Goal: Navigation & Orientation: Find specific page/section

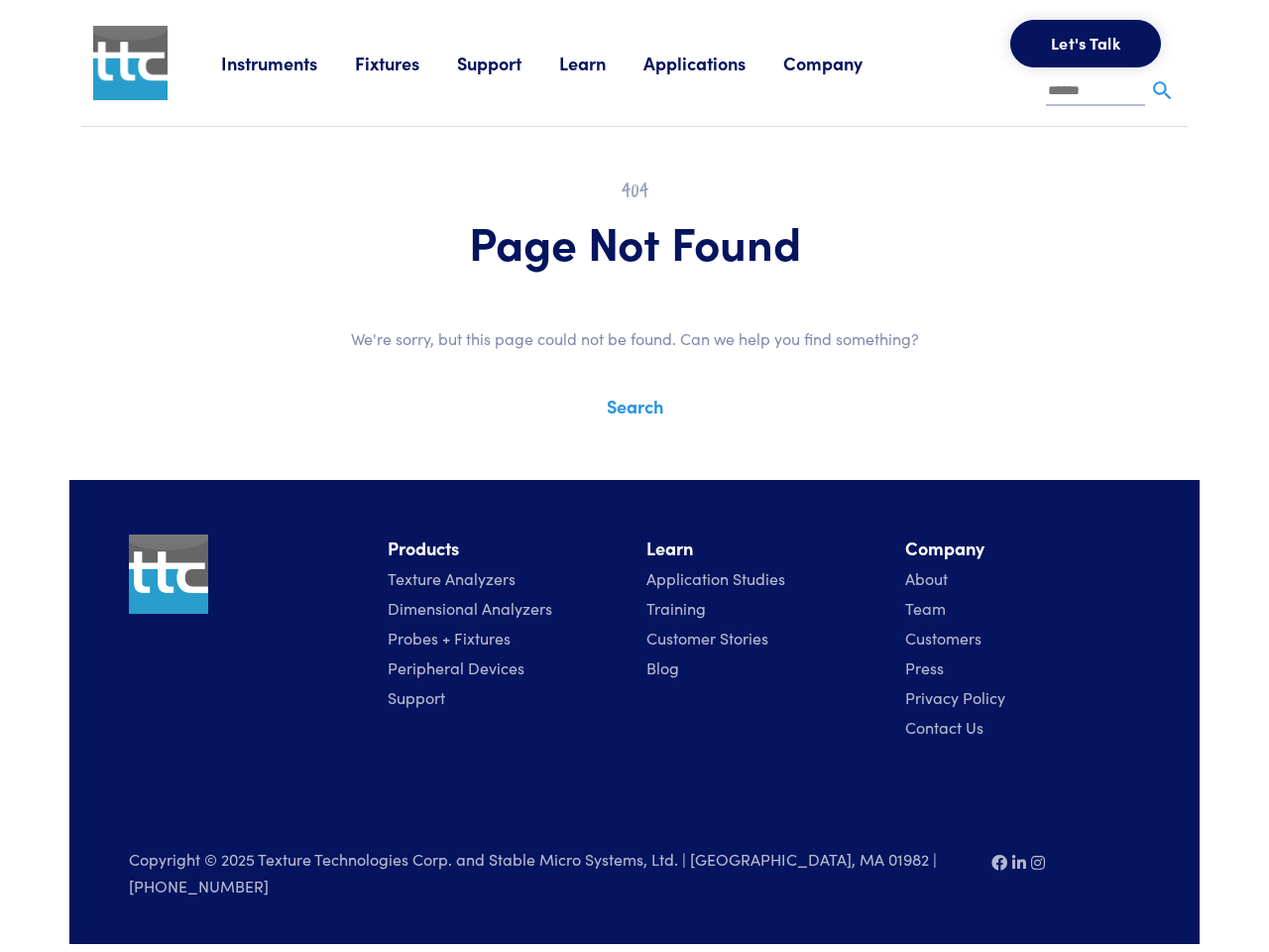
click at [635, 461] on div "Instruments Texture Analyzers Measure any physical product characteristic. TA.X…" at bounding box center [634, 472] width 1130 height 944
click at [289, 63] on link "Instruments" at bounding box center [288, 63] width 134 height 25
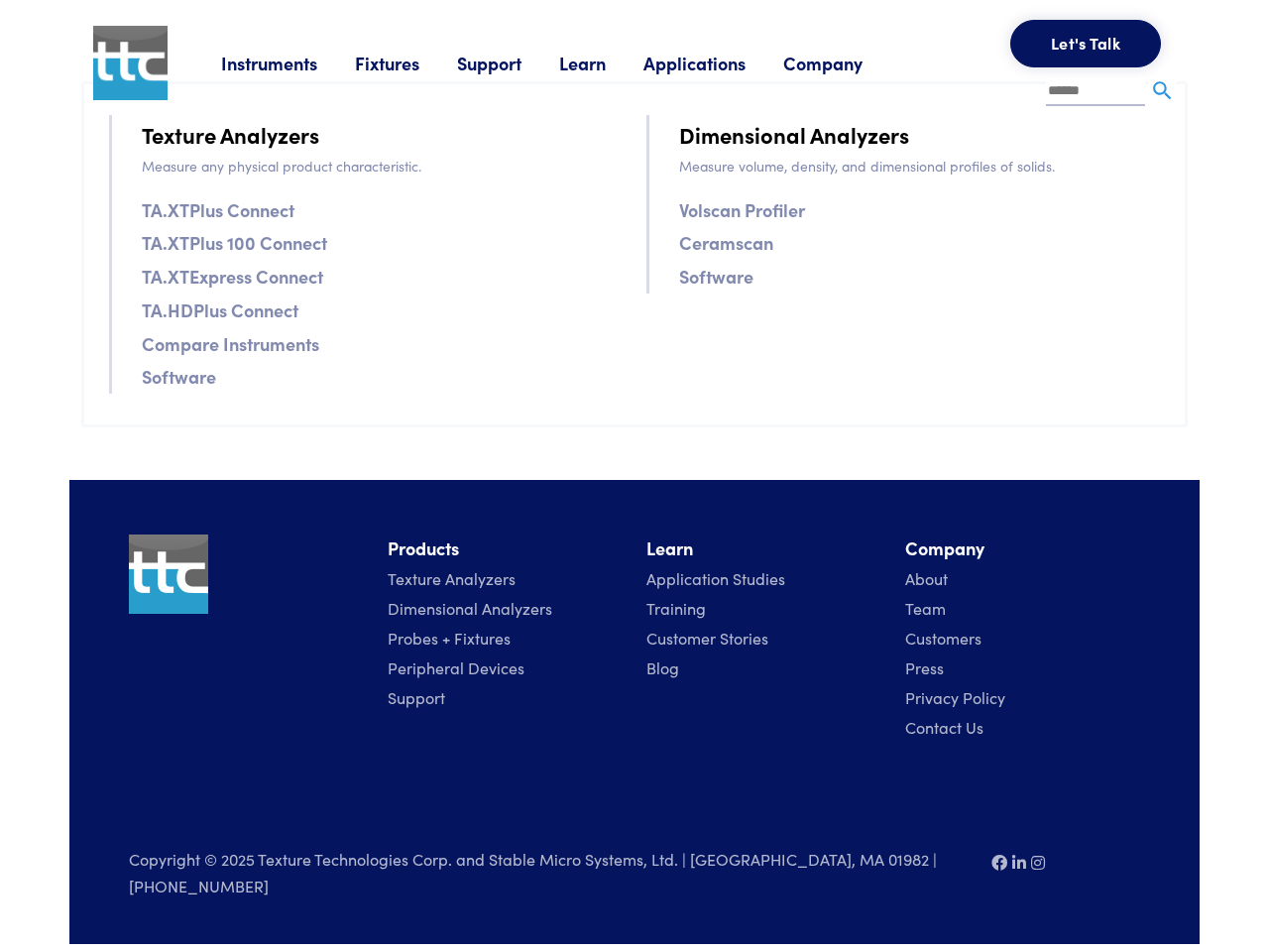
click at [408, 63] on link "Fixtures" at bounding box center [405, 63] width 102 height 25
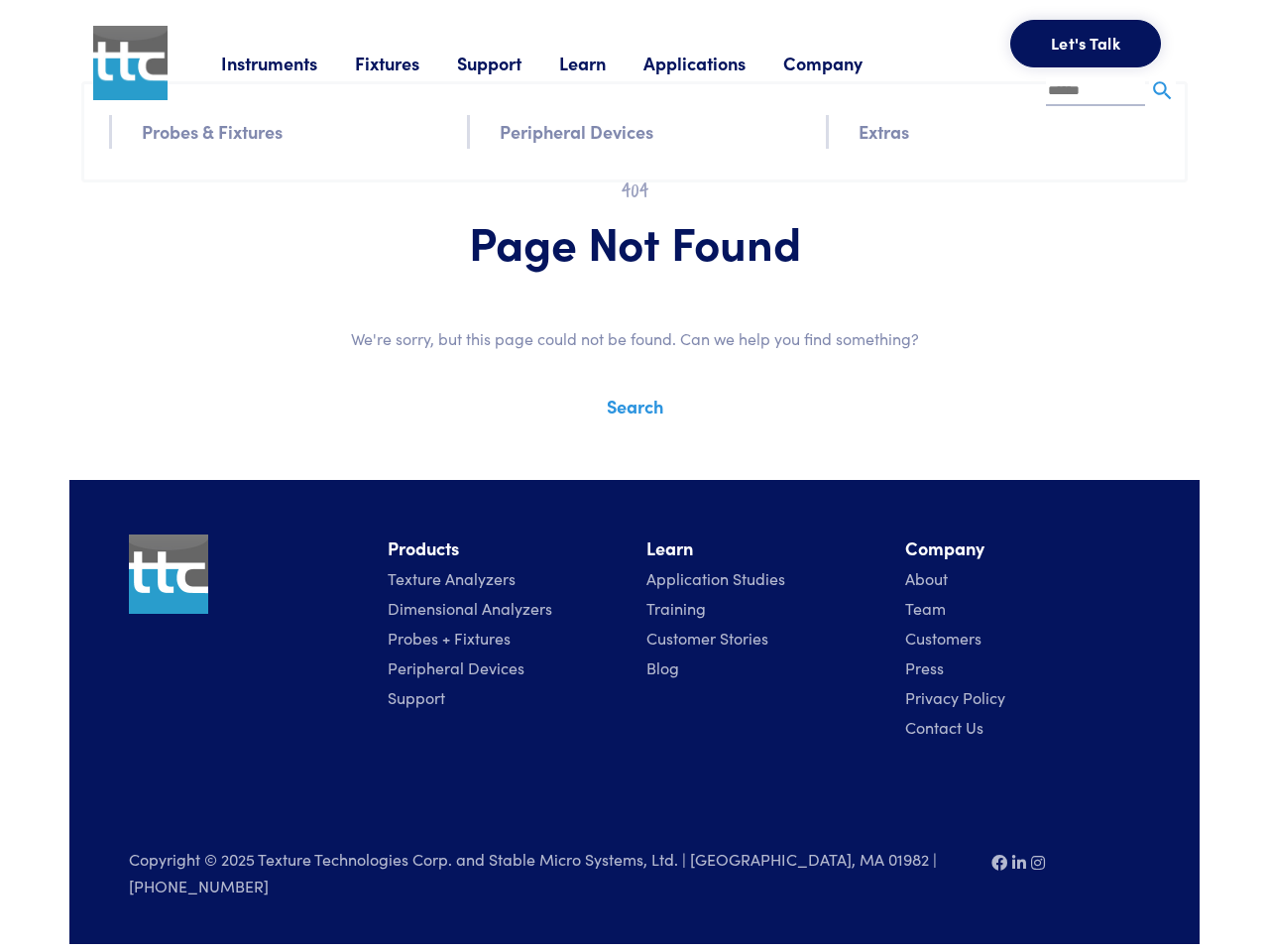
click at [513, 63] on link "Support" at bounding box center [508, 63] width 102 height 25
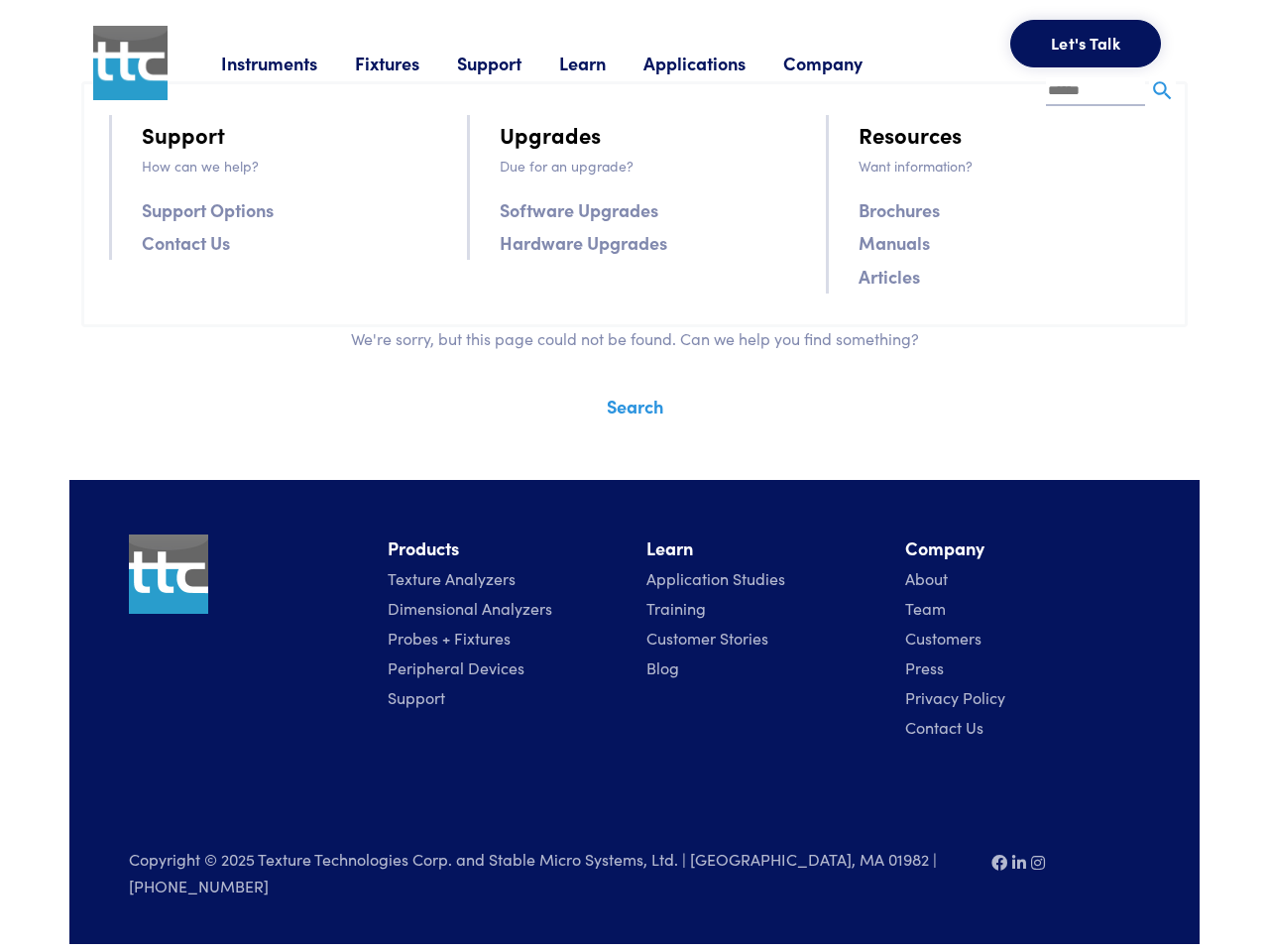
click at [608, 63] on link "Learn" at bounding box center [601, 63] width 84 height 25
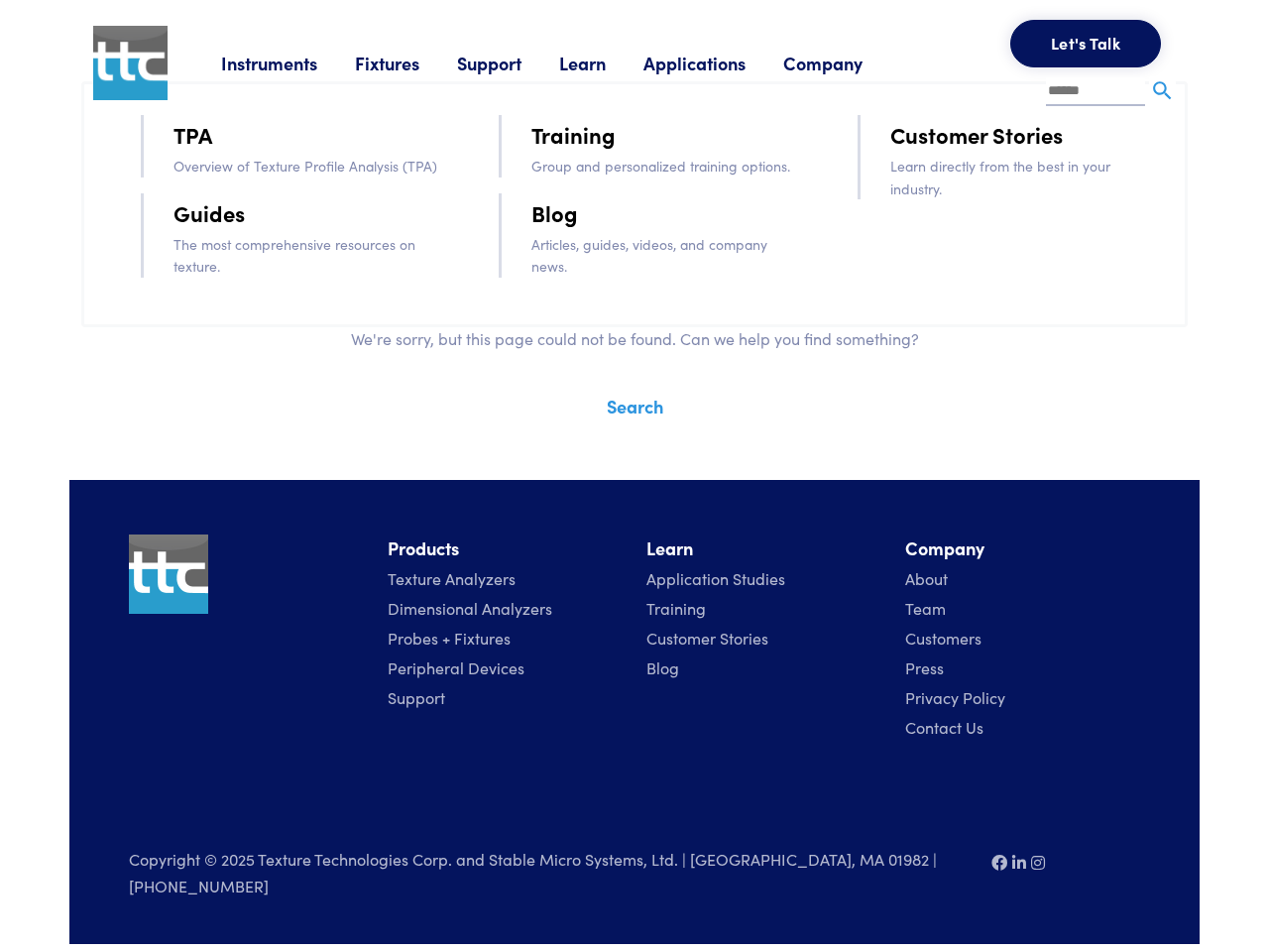
click at [720, 63] on link "Applications" at bounding box center [714, 63] width 140 height 25
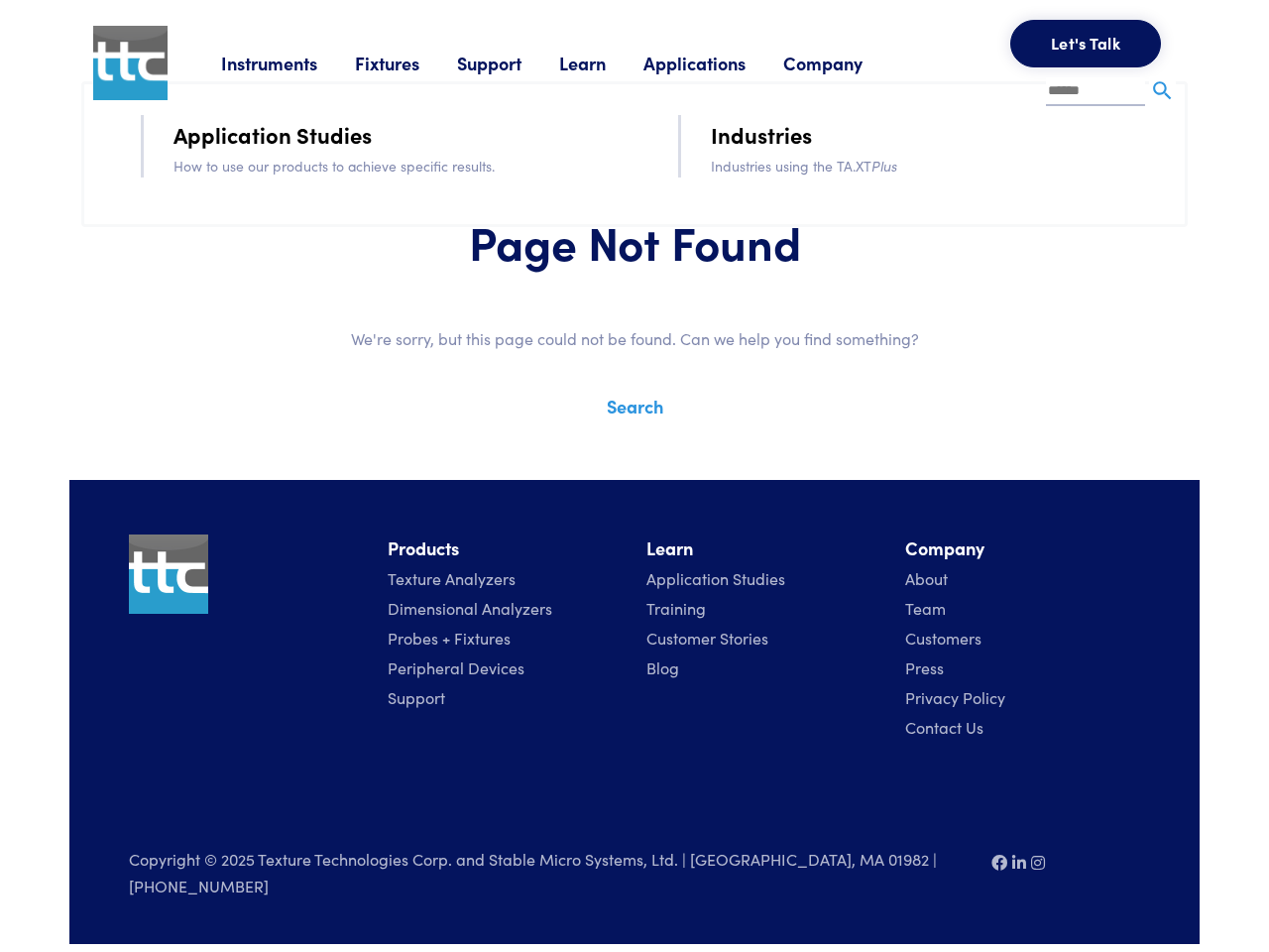
click at [850, 63] on link "Company" at bounding box center [842, 63] width 117 height 25
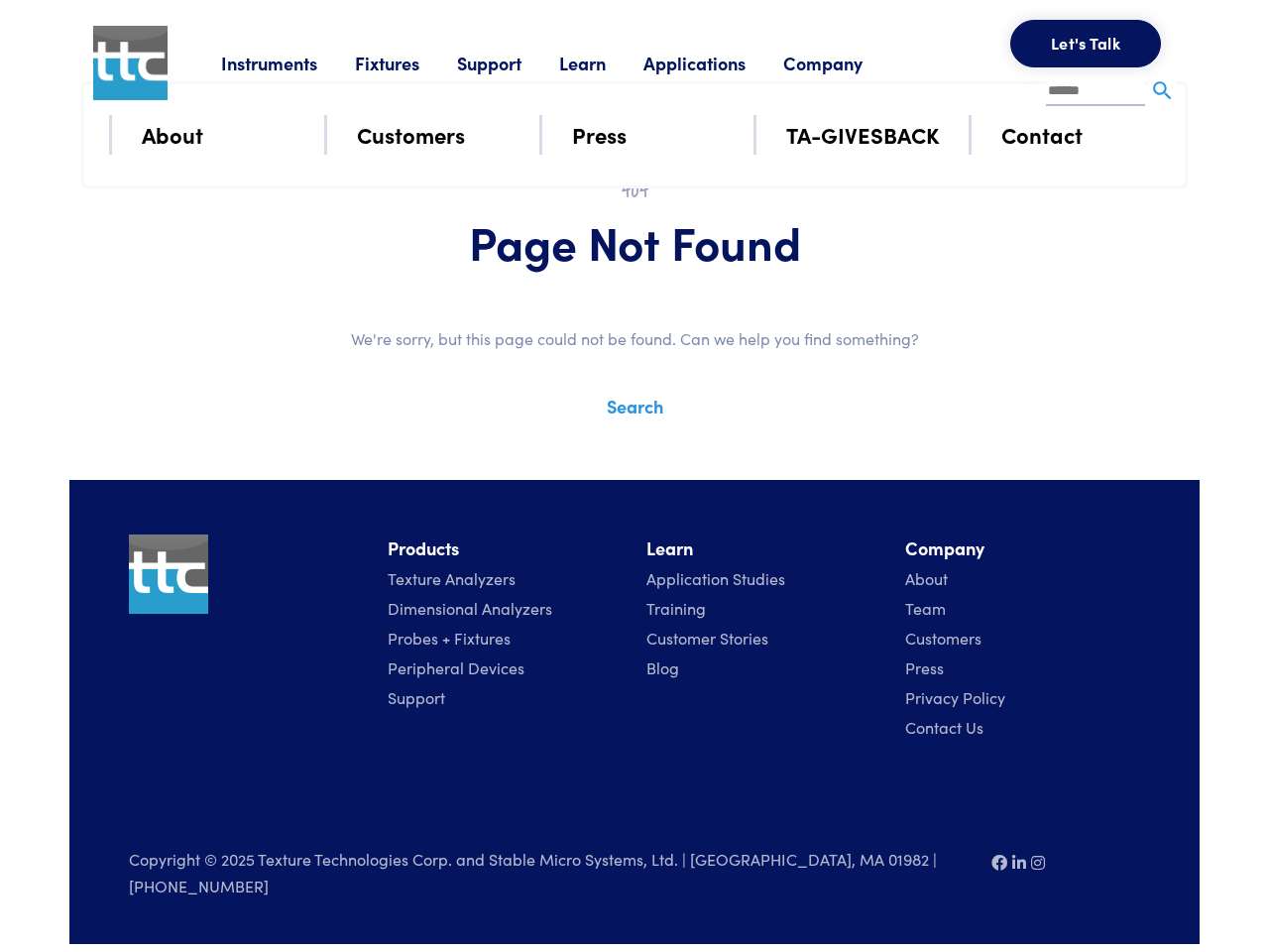
click at [1086, 44] on button "Let's Talk" at bounding box center [1086, 44] width 151 height 48
